Goal: Navigation & Orientation: Find specific page/section

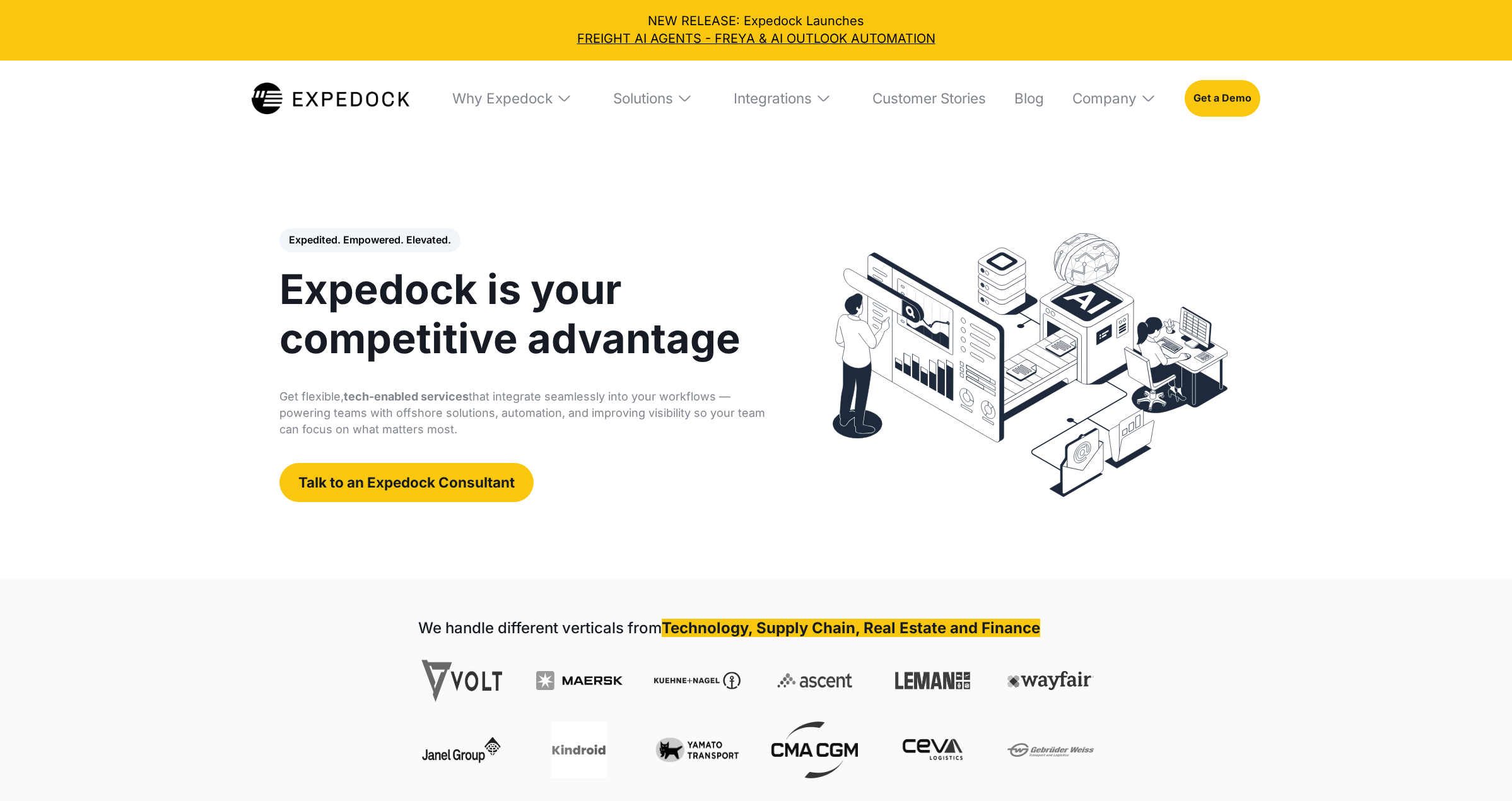
select select
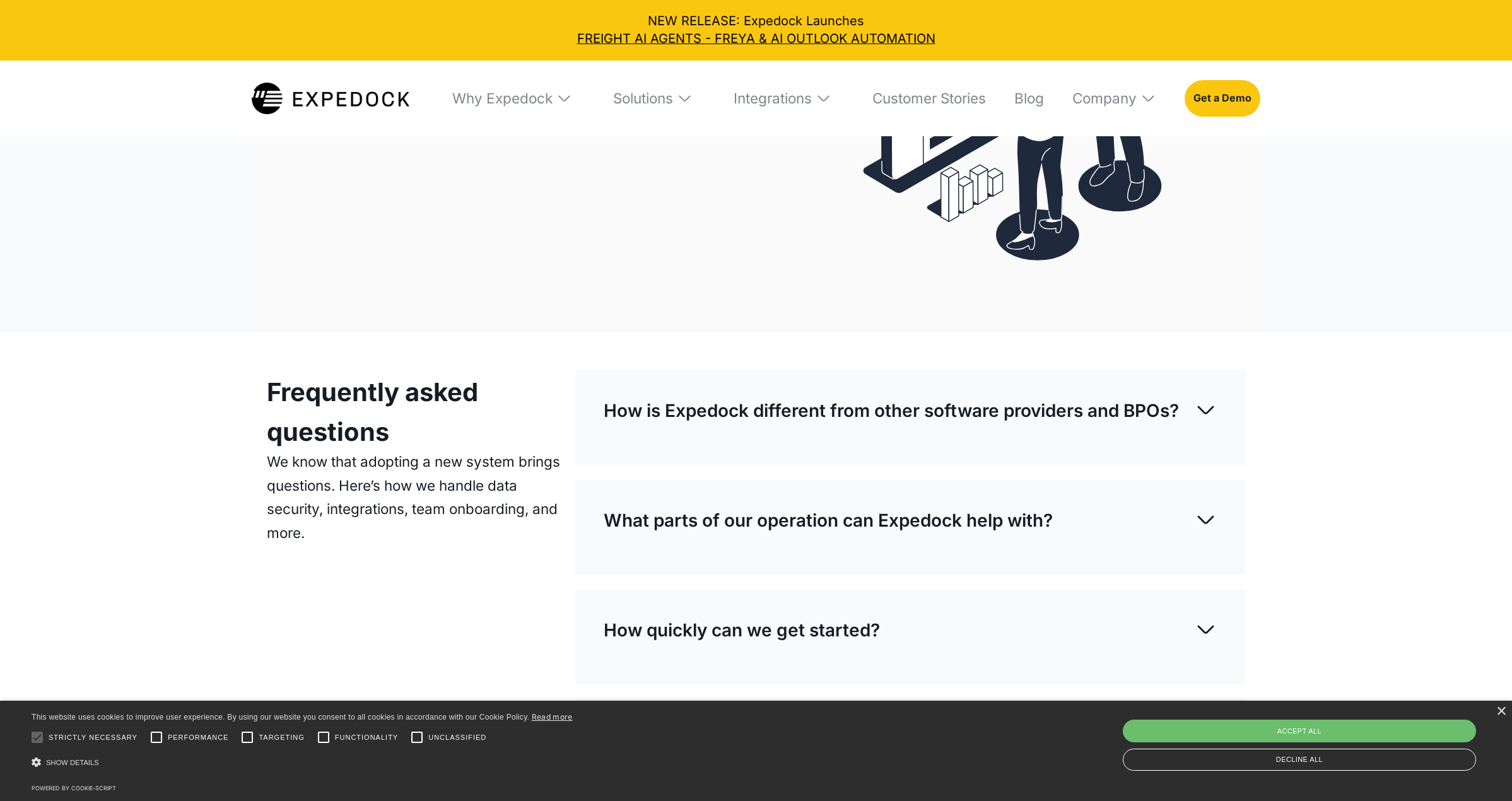
scroll to position [4960, 0]
click at [1213, 420] on img at bounding box center [1206, 408] width 22 height 22
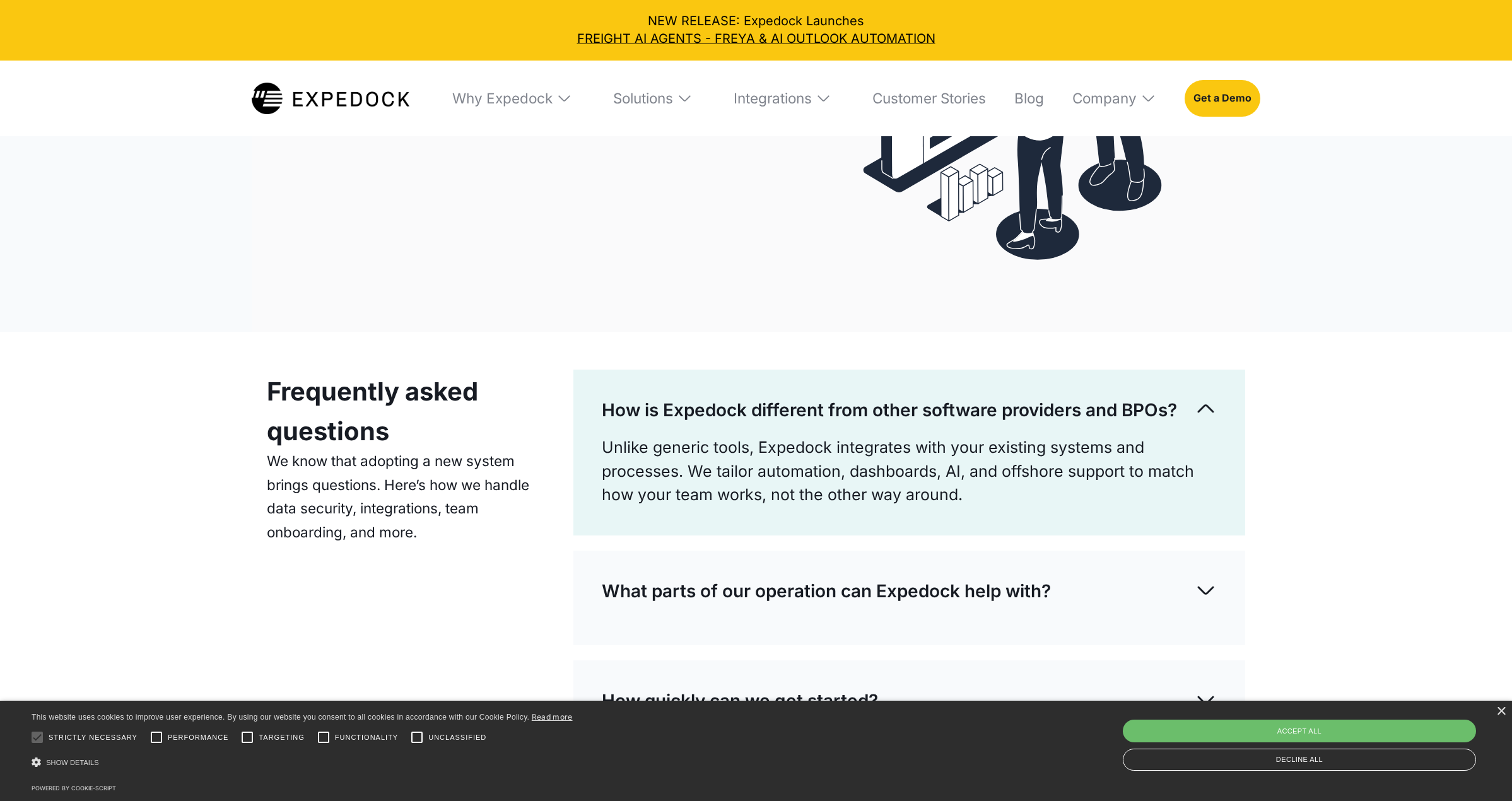
click at [1217, 418] on img at bounding box center [1206, 408] width 22 height 22
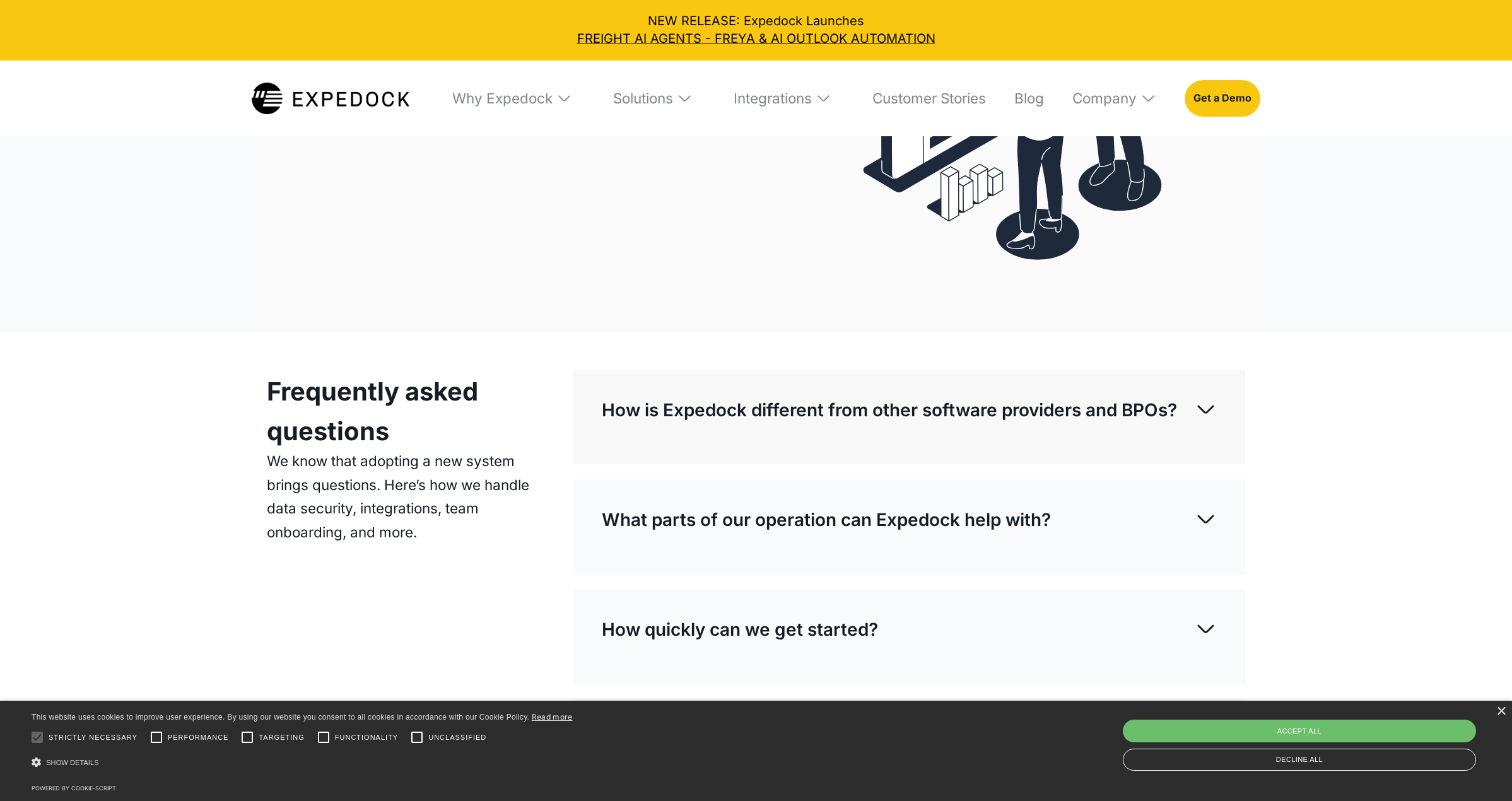
click at [1422, 482] on div "Frequently asked questions We know that adopting a new system brings questions.…" at bounding box center [756, 609] width 1512 height 554
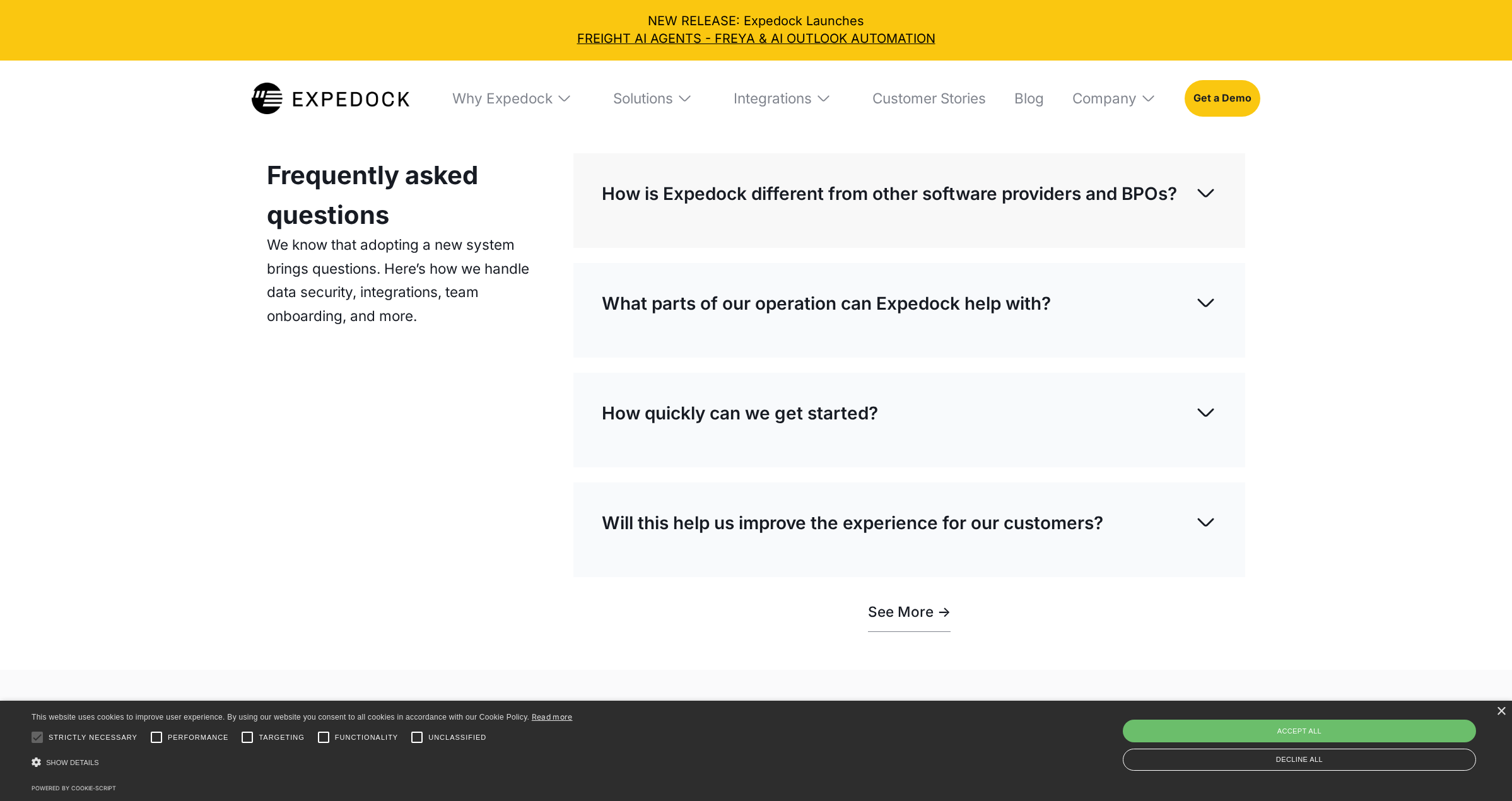
scroll to position [5218, 0]
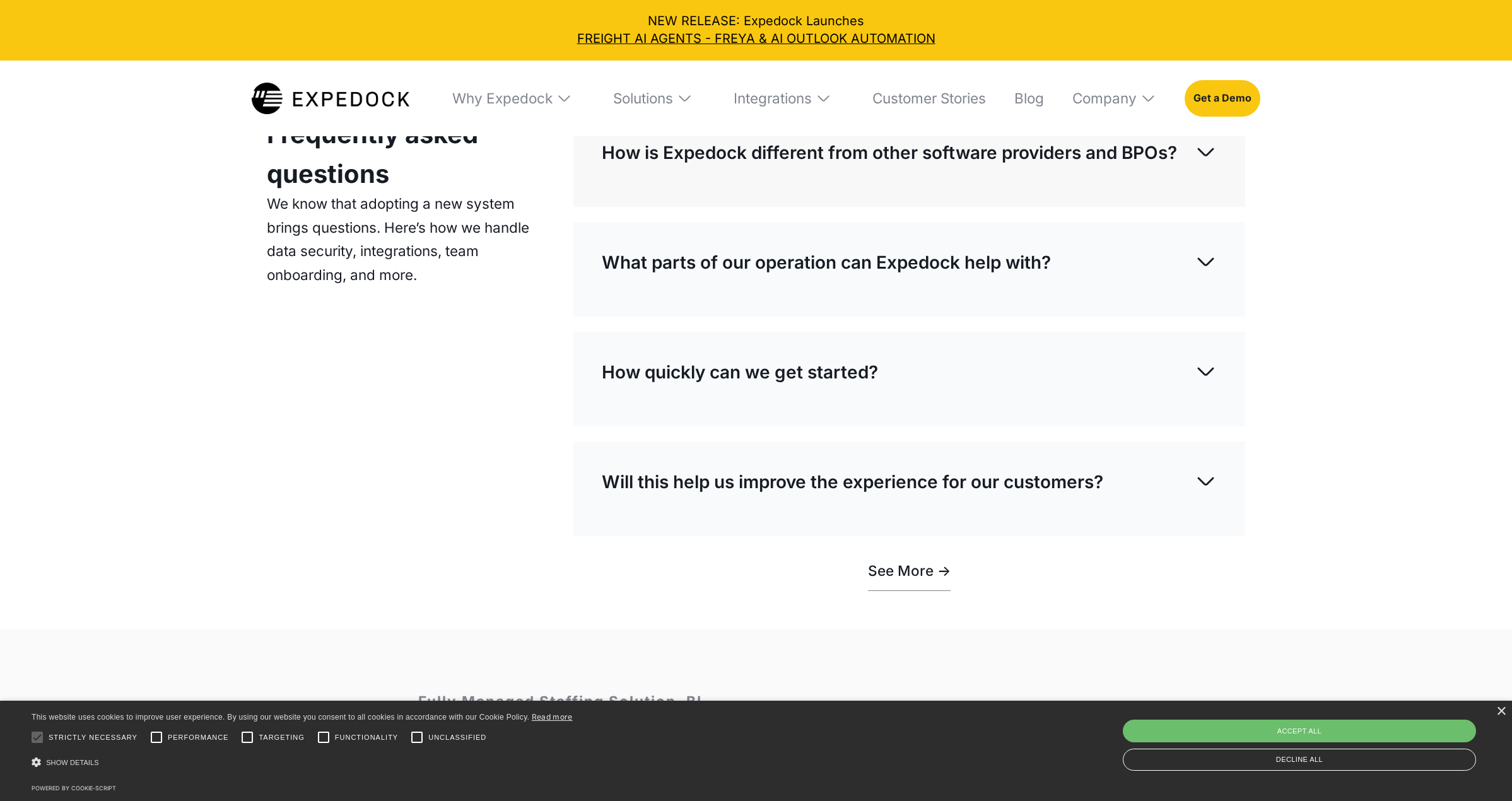
click at [1209, 273] on img at bounding box center [1206, 261] width 22 height 22
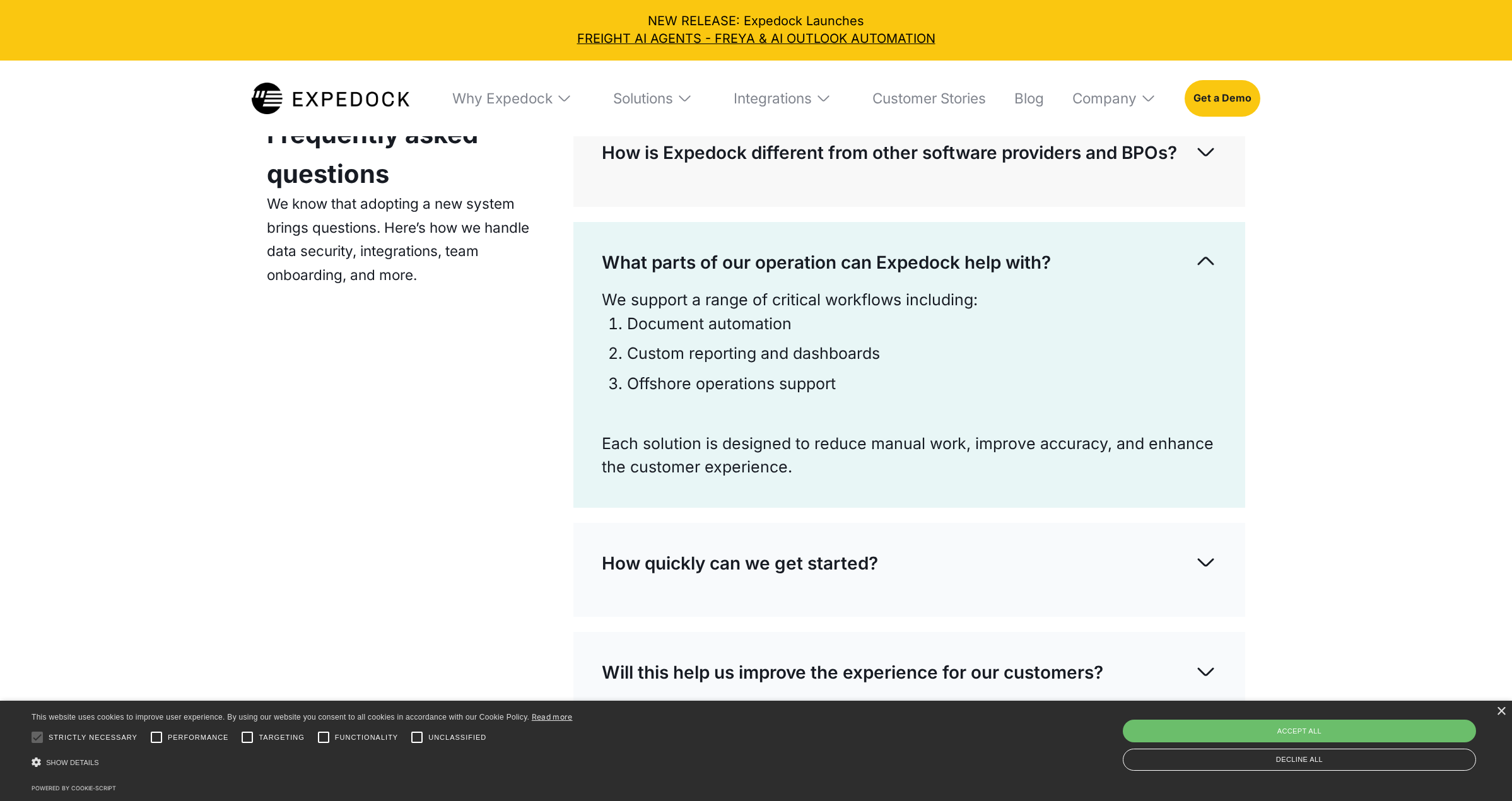
click at [1209, 273] on img at bounding box center [1206, 261] width 22 height 22
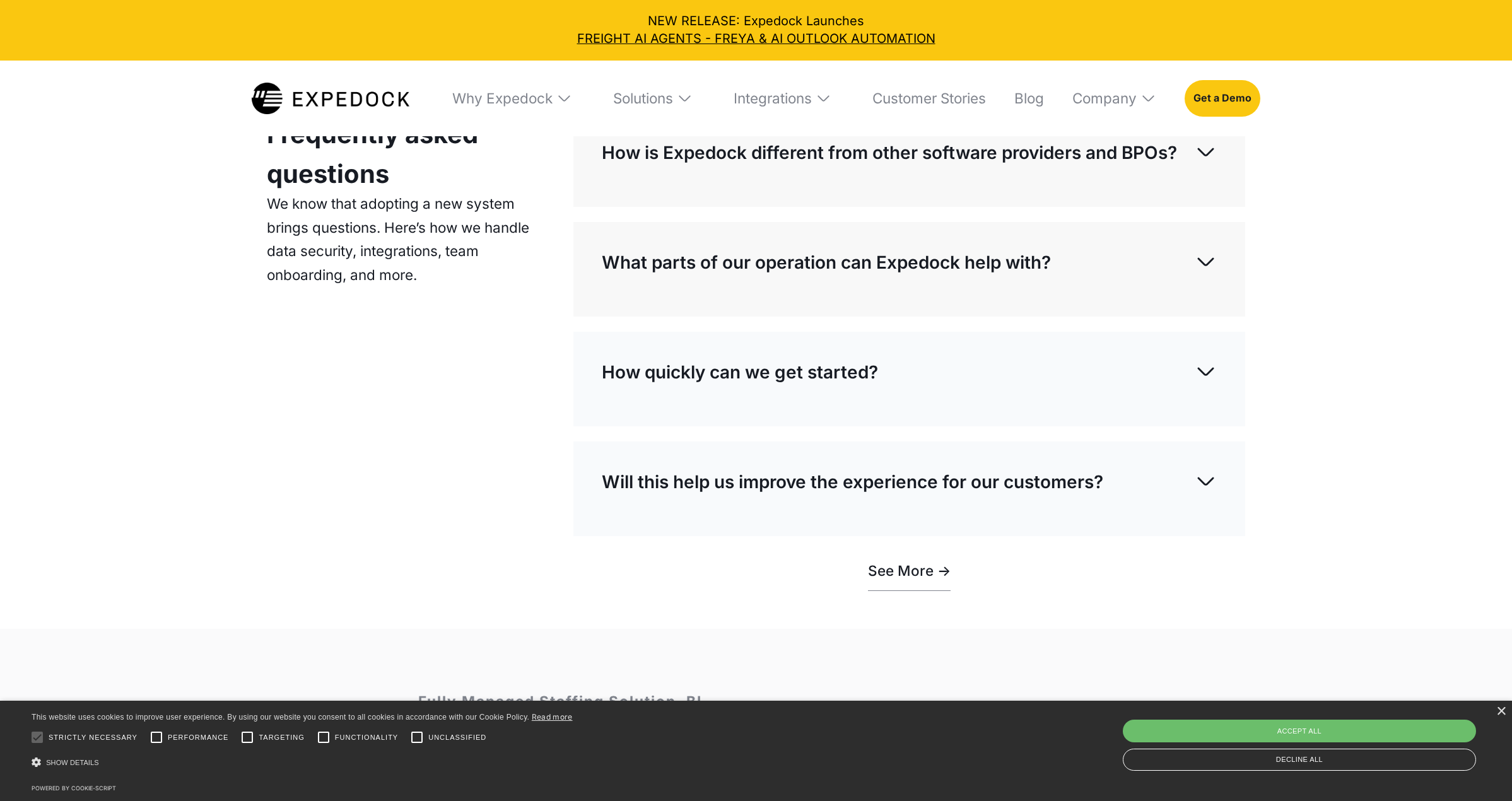
click at [1207, 383] on img at bounding box center [1206, 371] width 22 height 22
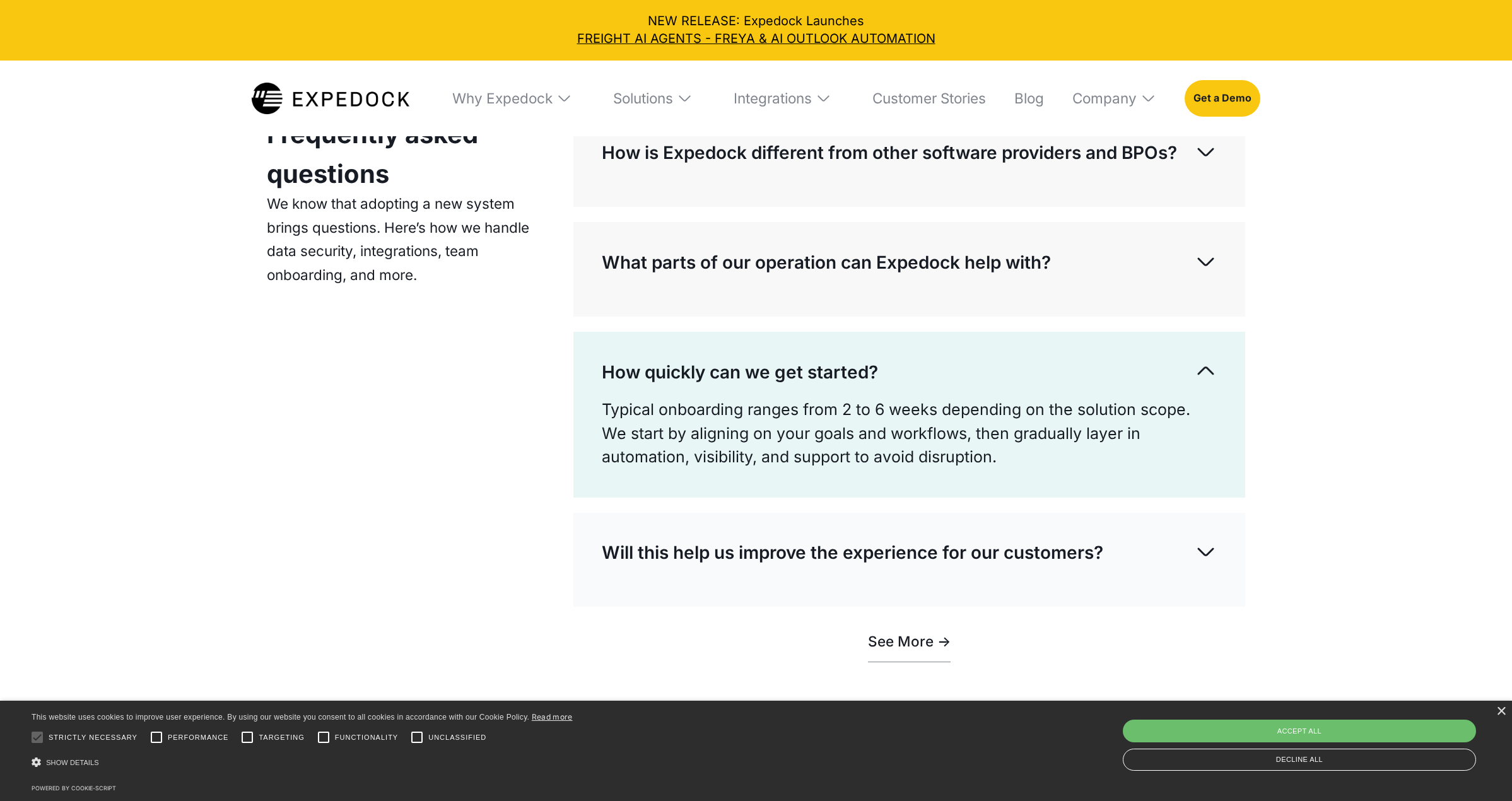
click at [1212, 383] on img at bounding box center [1206, 371] width 22 height 22
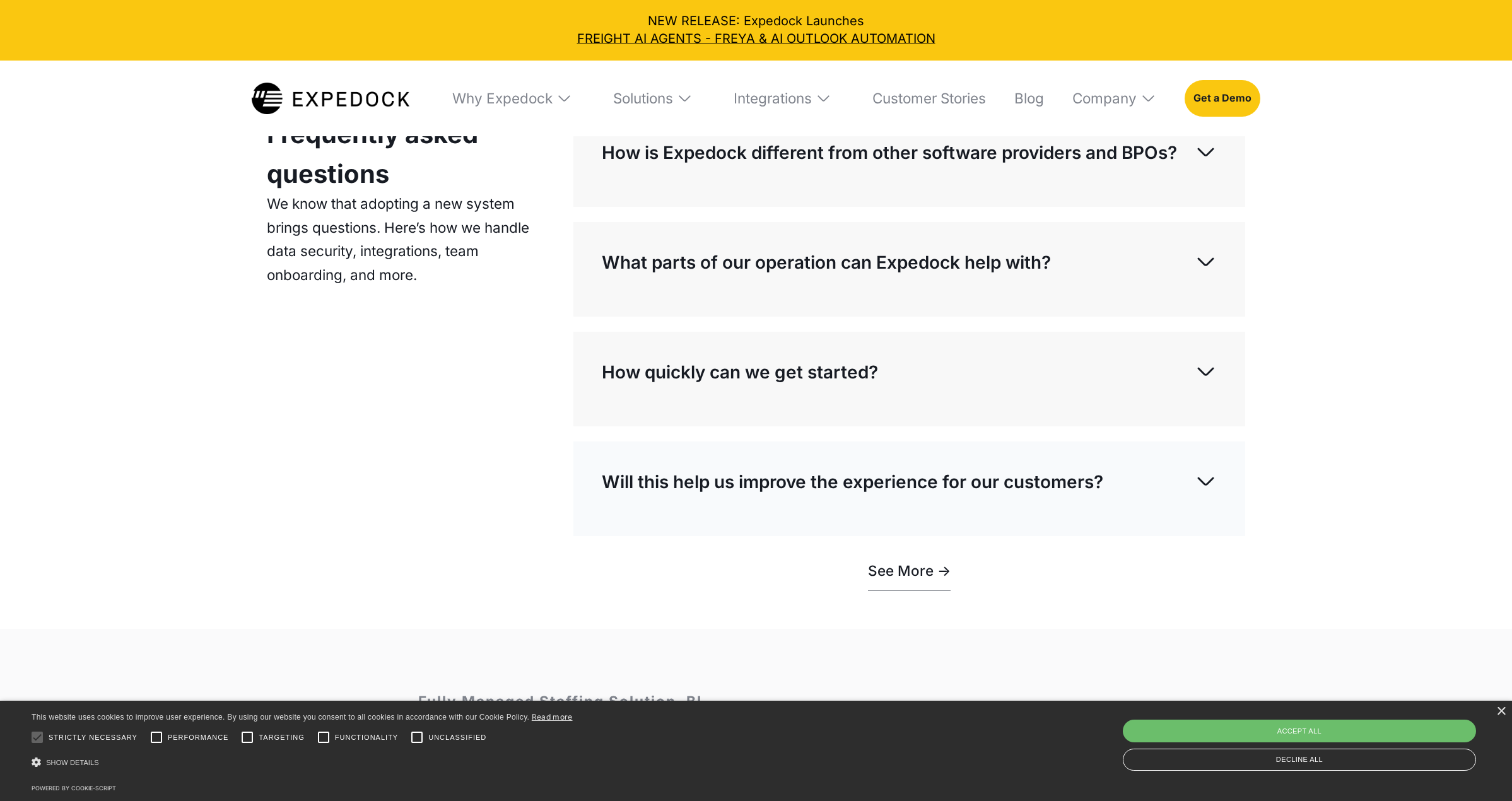
click at [1208, 492] on img at bounding box center [1206, 480] width 22 height 22
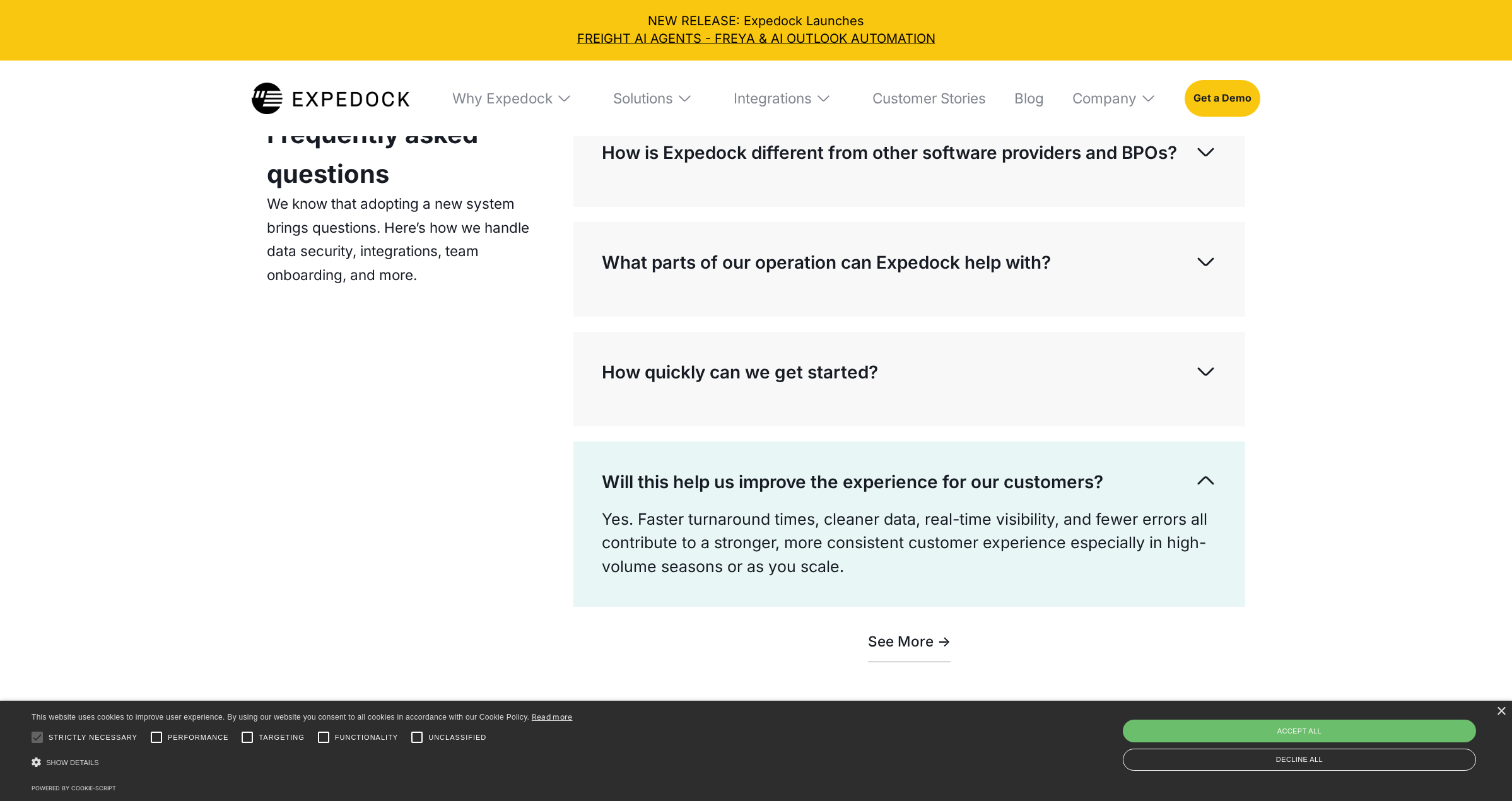
click at [1210, 492] on img at bounding box center [1206, 480] width 22 height 22
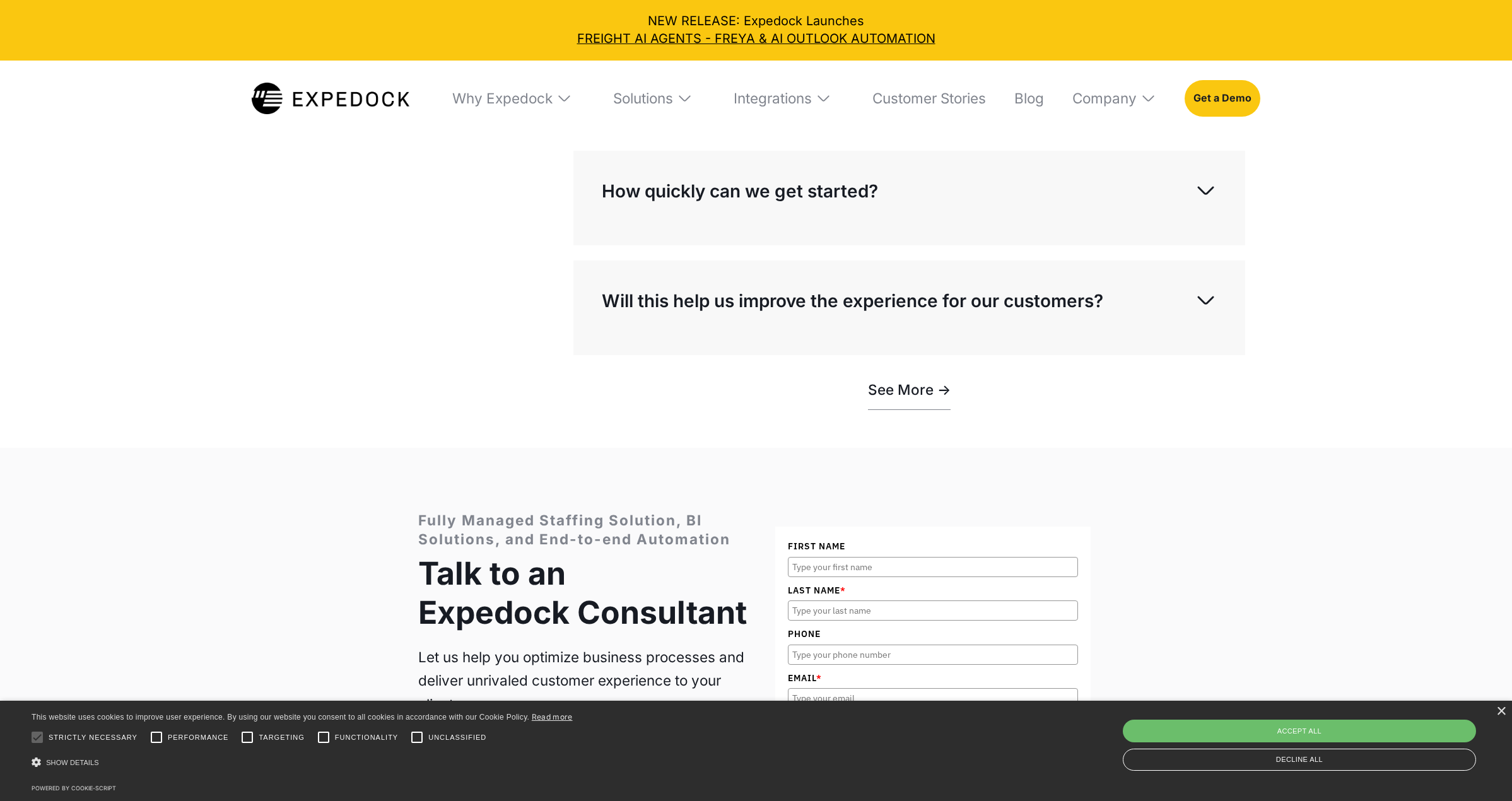
scroll to position [5417, 0]
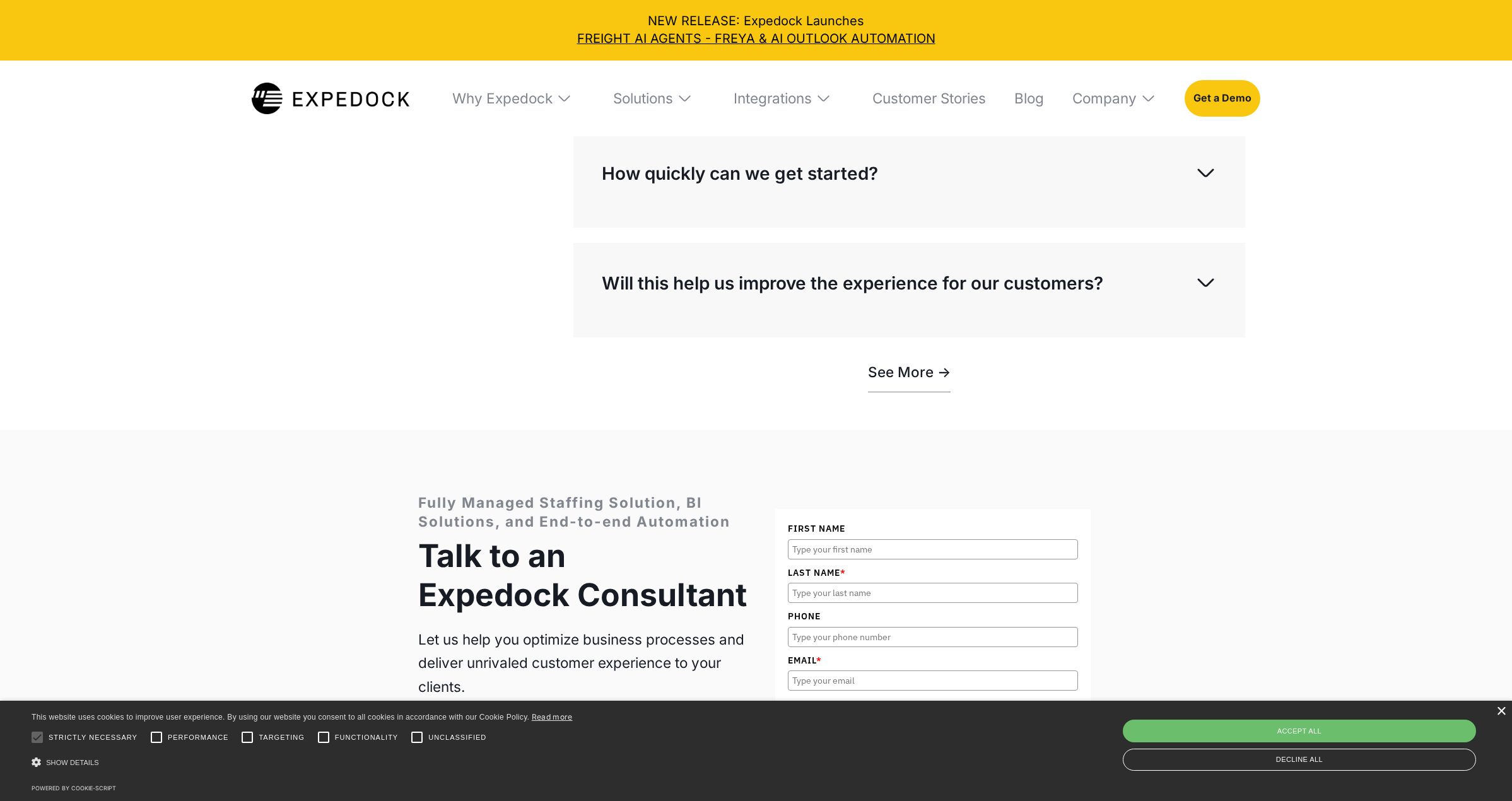
click at [1499, 709] on div "×" at bounding box center [1501, 712] width 9 height 9
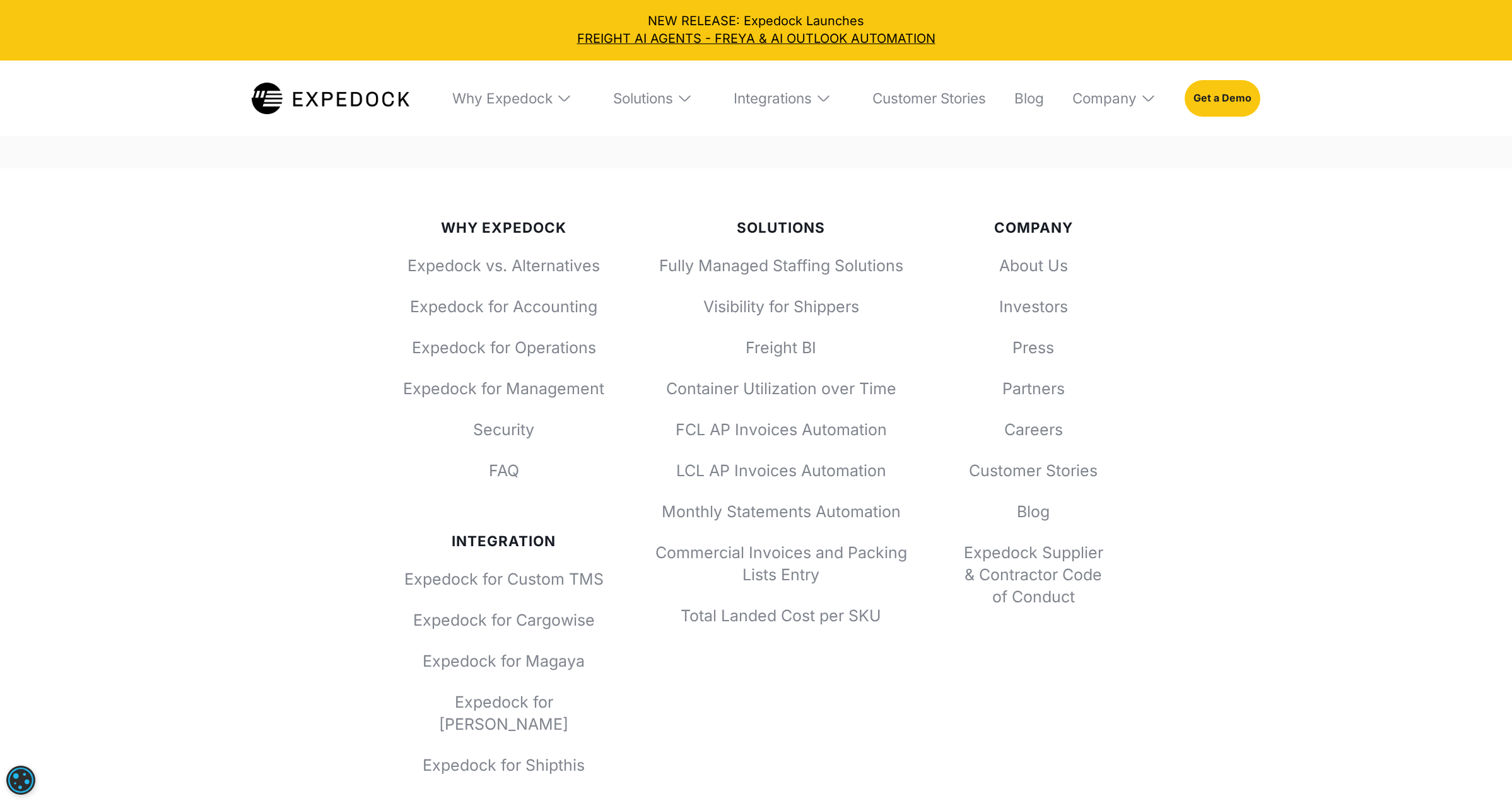
scroll to position [6183, 0]
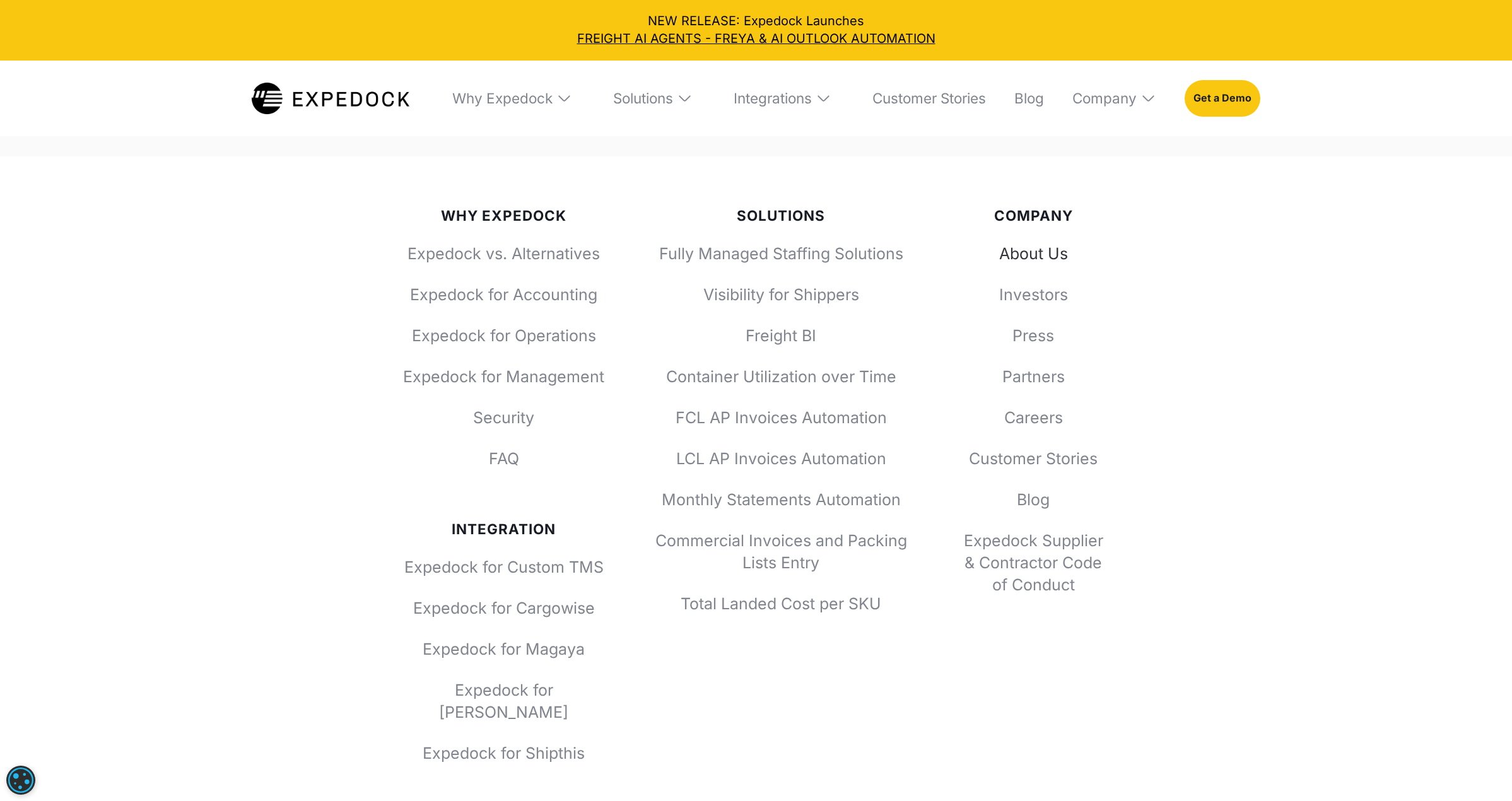
click at [1035, 265] on link "About Us" at bounding box center [1034, 253] width 152 height 22
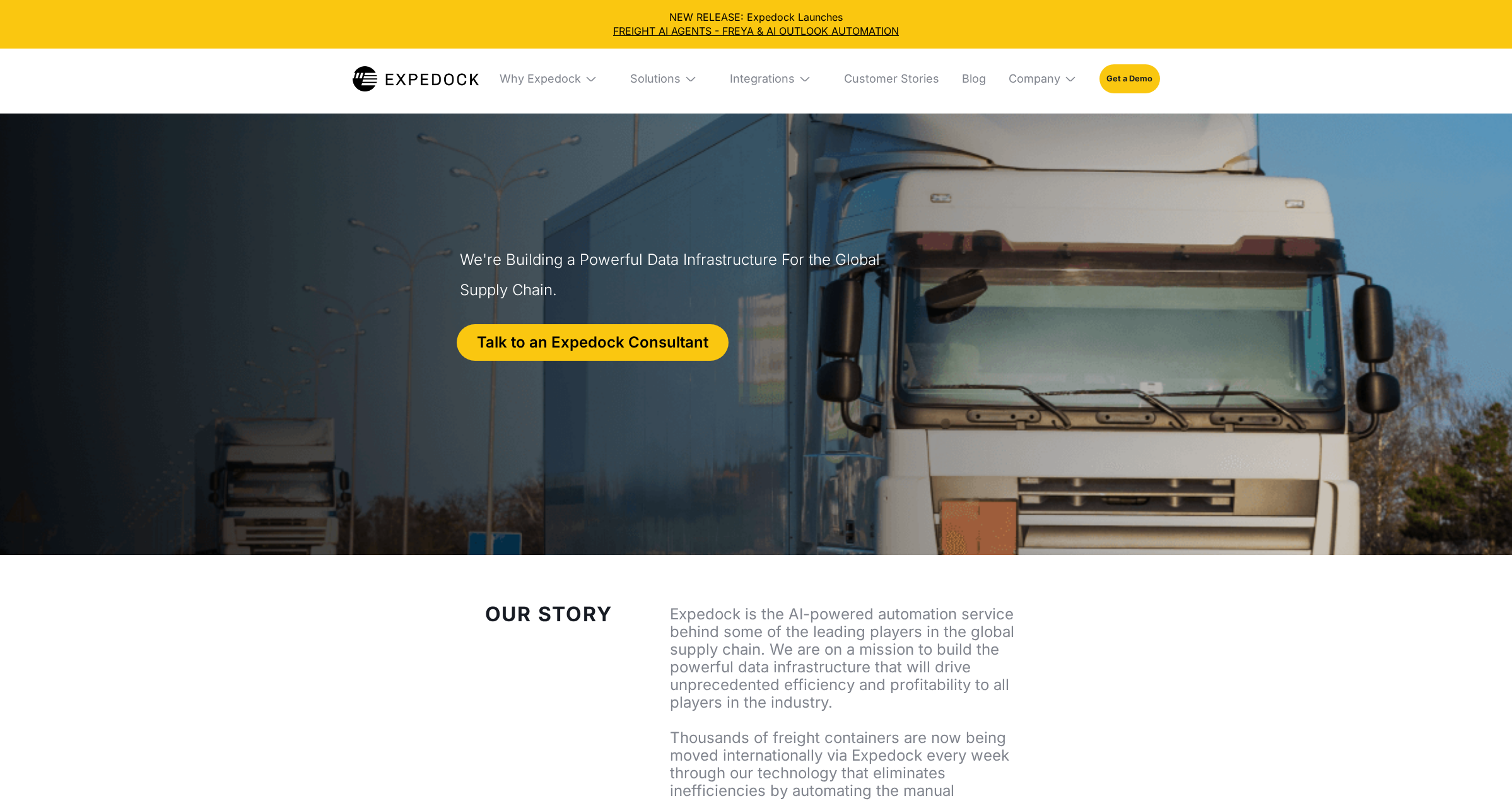
select select
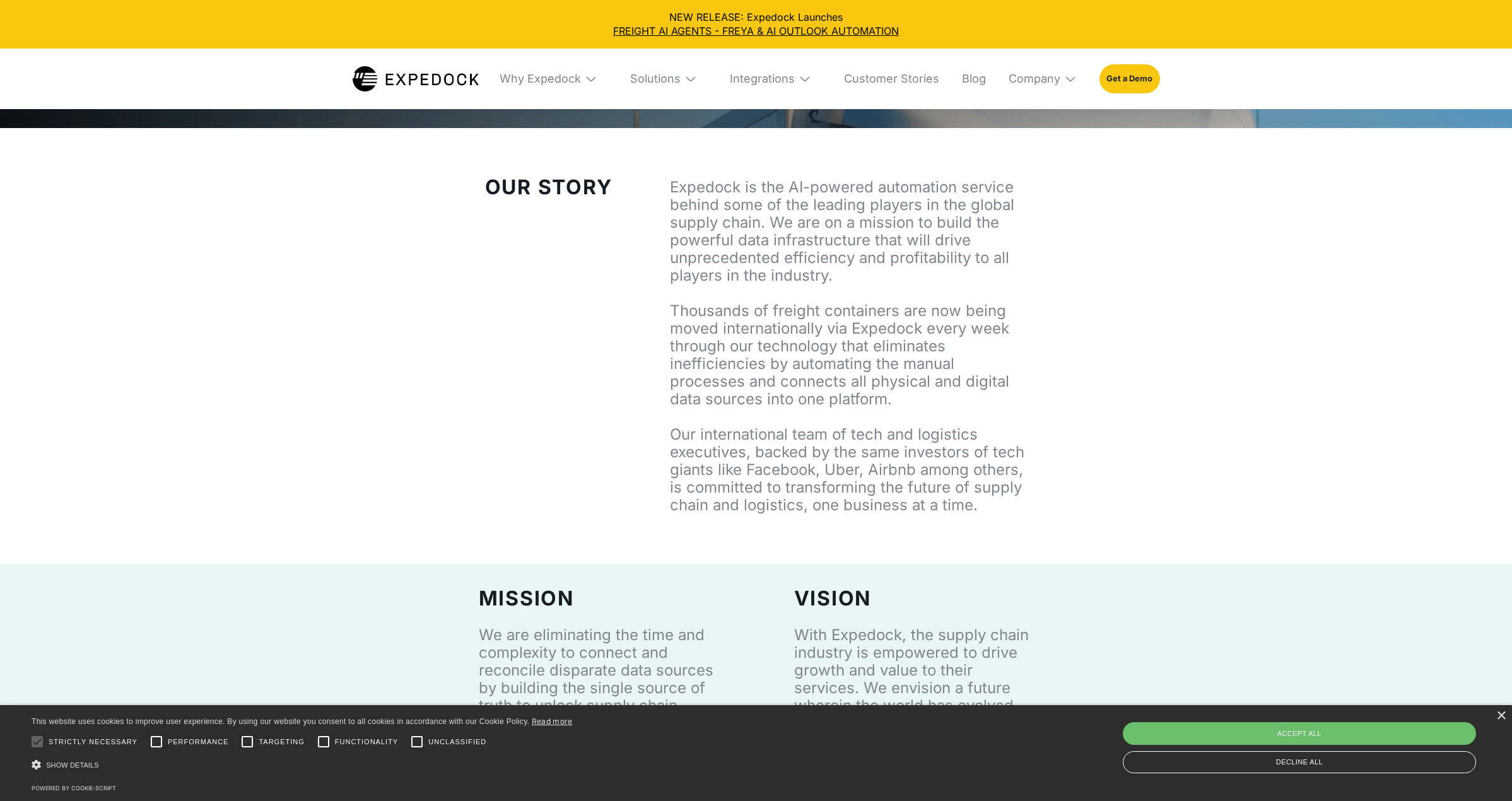
scroll to position [475, 0]
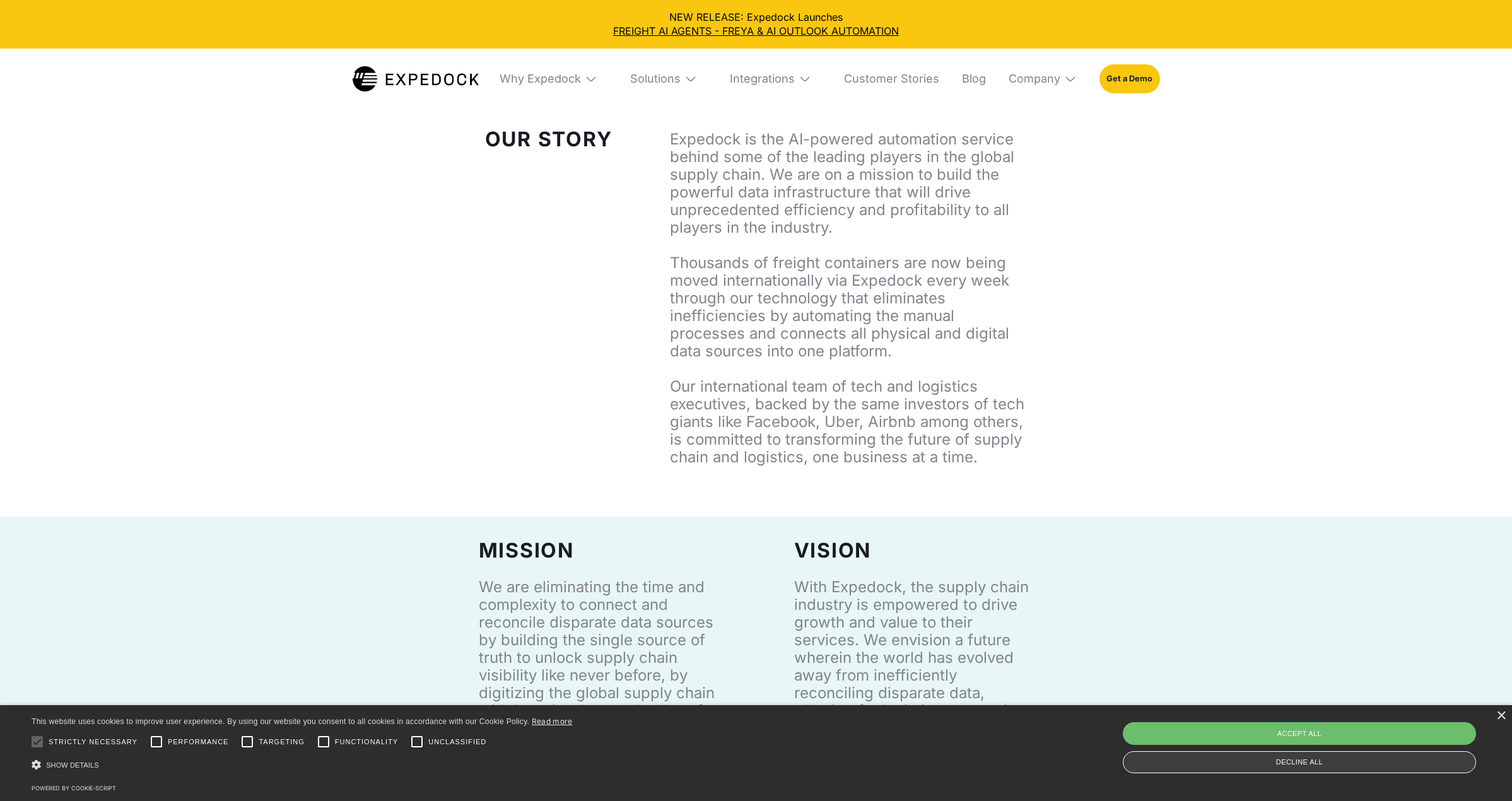
click at [1413, 754] on div "Decline all" at bounding box center [1299, 762] width 353 height 22
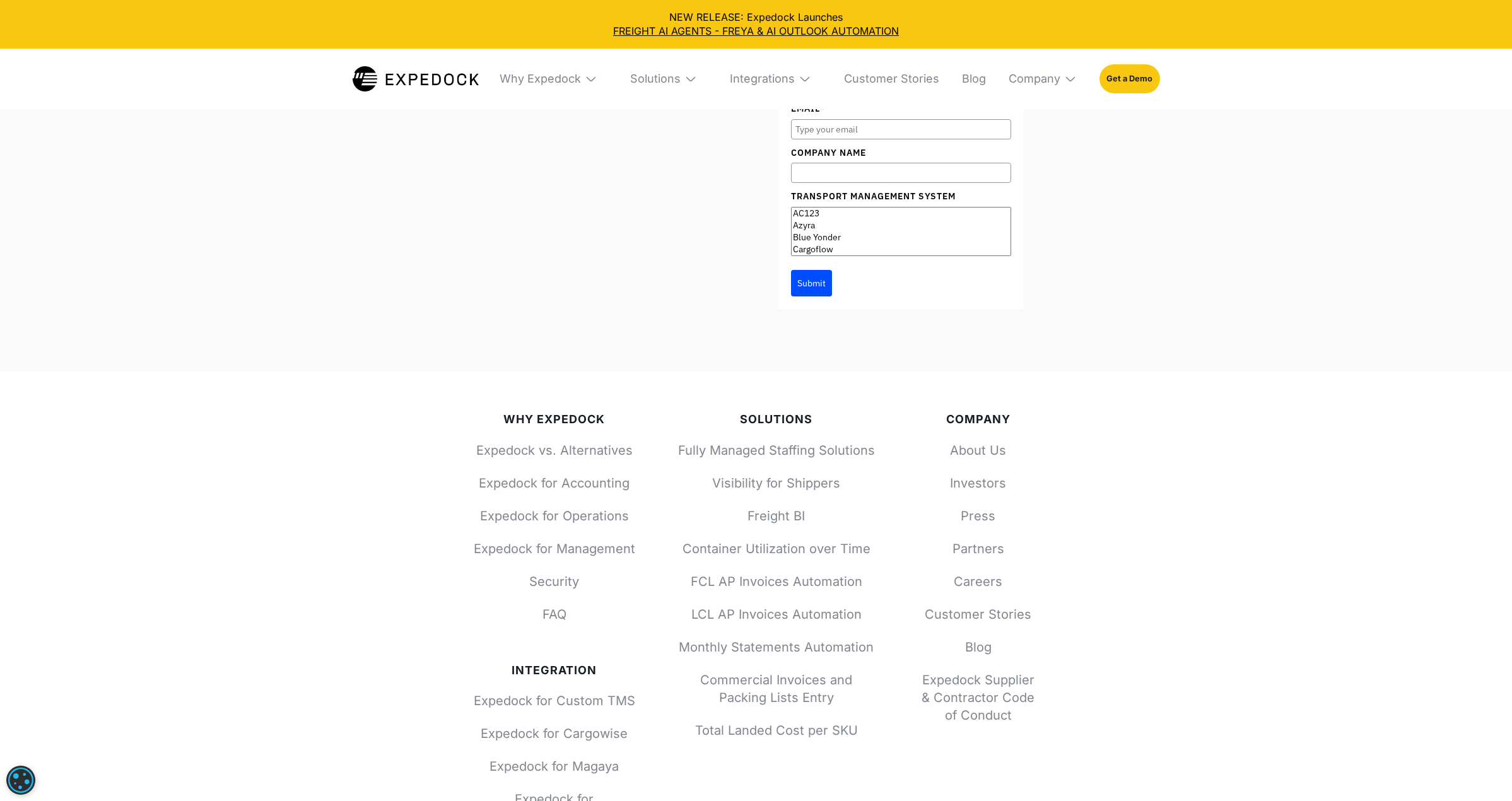
scroll to position [5451, 0]
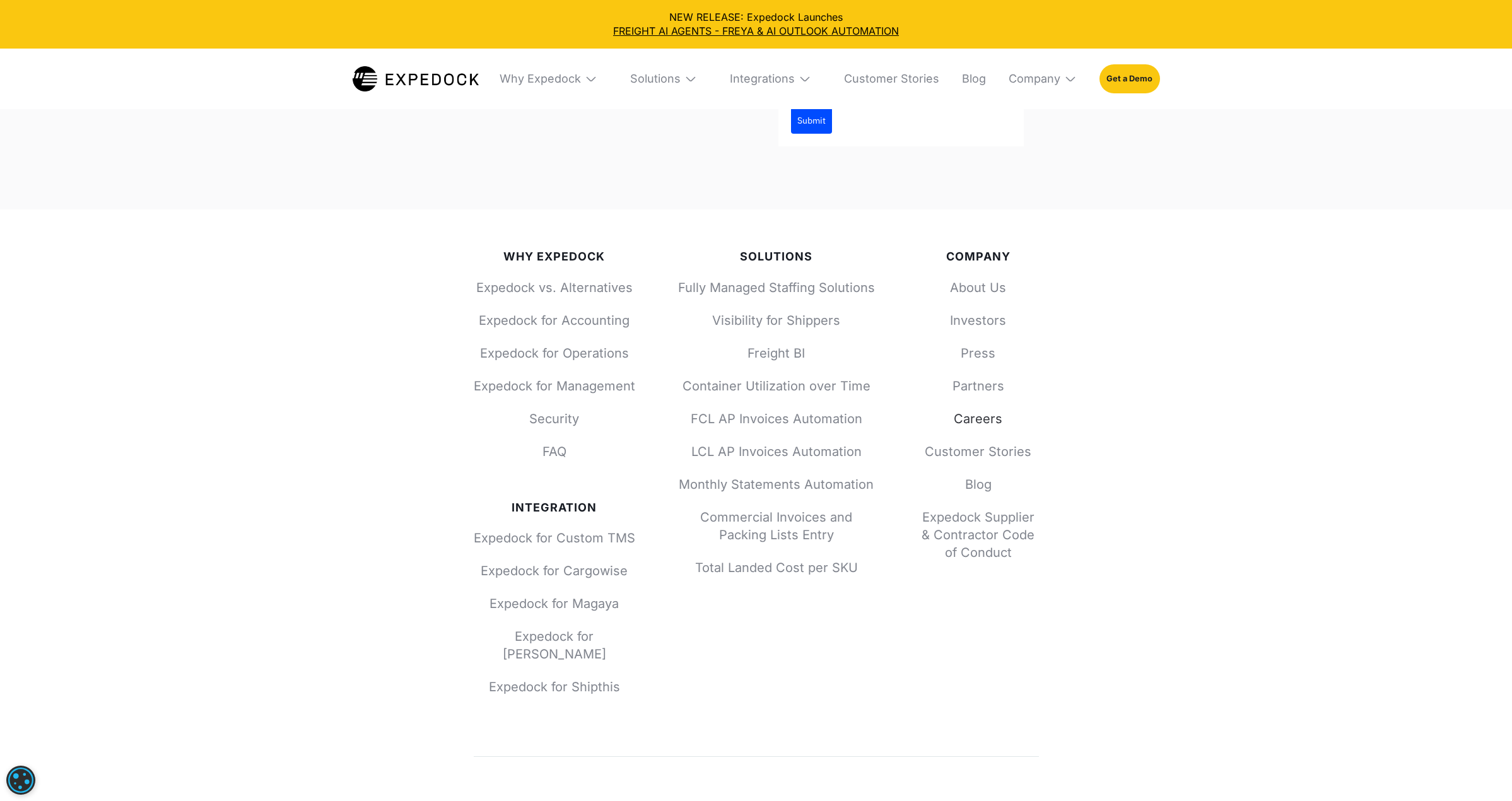
click at [984, 410] on link "Careers" at bounding box center [978, 418] width 121 height 18
